Goal: Check status

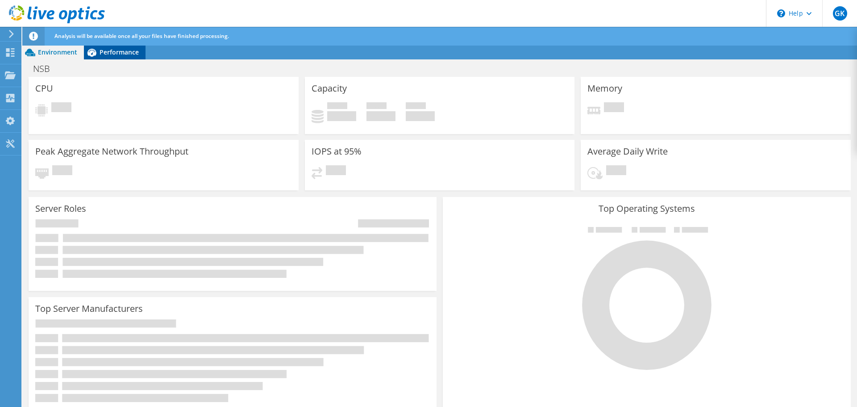
click at [98, 53] on icon at bounding box center [92, 53] width 16 height 16
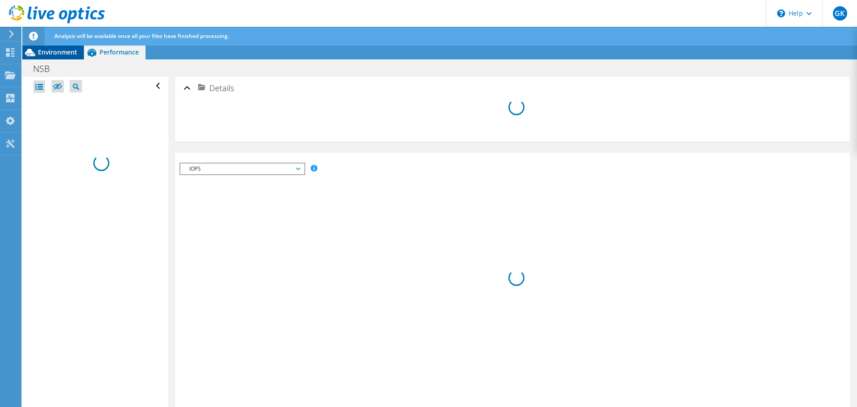
click at [41, 51] on span "Environment" at bounding box center [57, 52] width 39 height 8
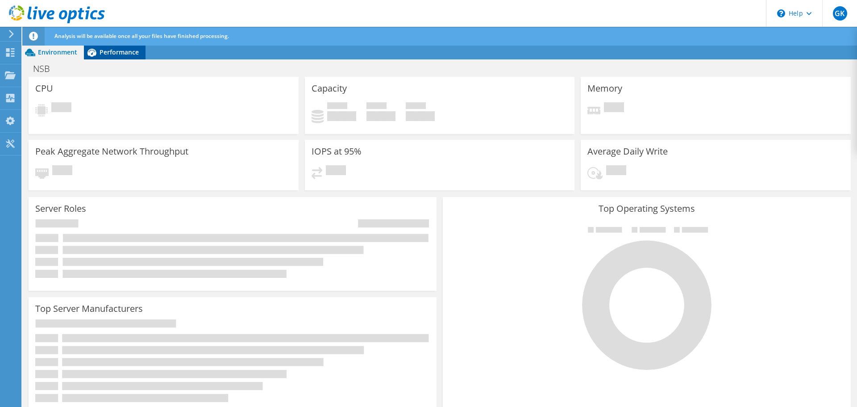
click at [111, 53] on span "Performance" at bounding box center [119, 52] width 39 height 8
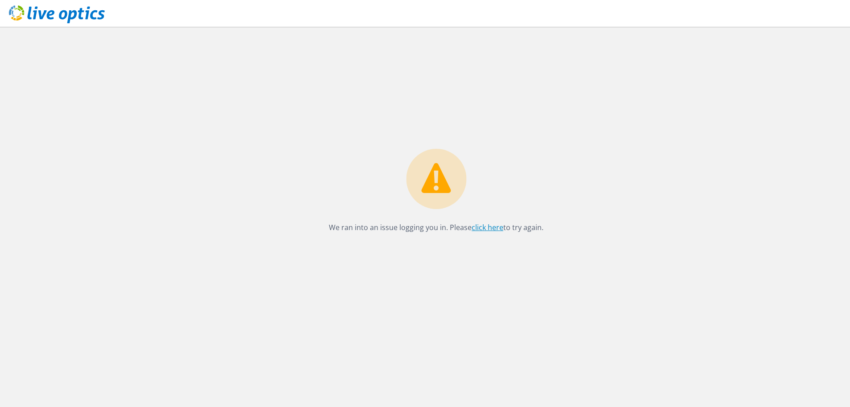
click at [483, 225] on link "click here" at bounding box center [488, 227] width 32 height 10
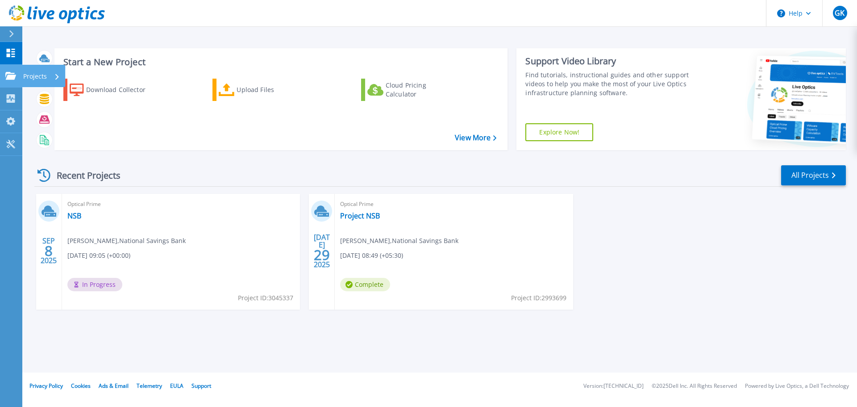
click at [13, 73] on icon at bounding box center [10, 76] width 11 height 8
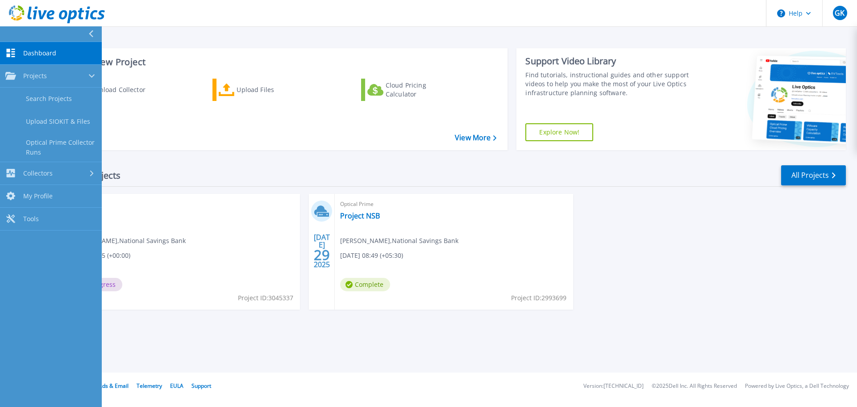
click at [689, 304] on div "SEP 8 2025 Optical Prime NSB Gayani Kasthuriarachchi , National Savings Bank 09…" at bounding box center [436, 260] width 818 height 133
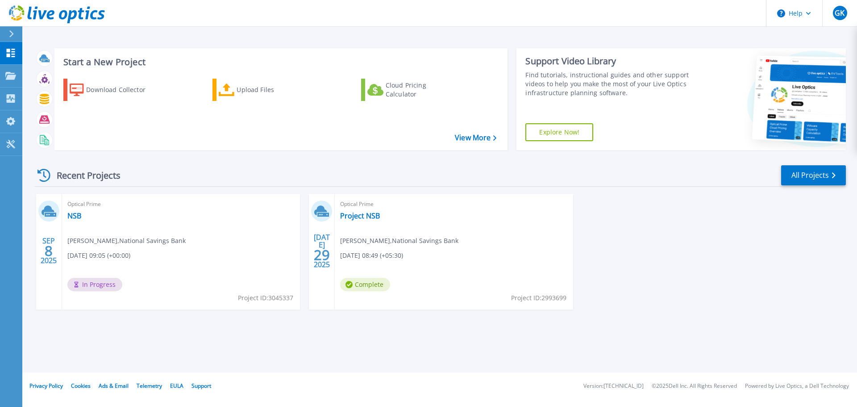
click at [332, 215] on div "JUL 29 2025" at bounding box center [322, 252] width 26 height 116
